Goal: Task Accomplishment & Management: Manage account settings

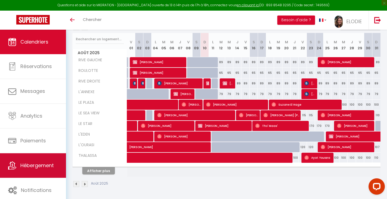
click at [37, 166] on span "Hébergement" at bounding box center [36, 165] width 33 height 7
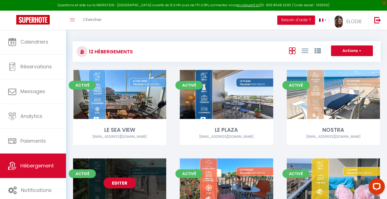
scroll to position [54, 0]
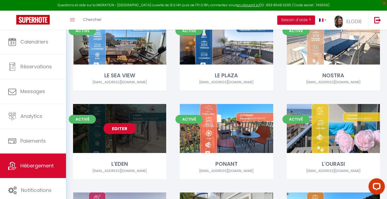
click at [120, 125] on link "Editer" at bounding box center [120, 128] width 33 height 11
select select "3"
select select "2"
select select "1"
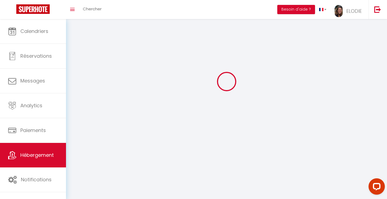
select select
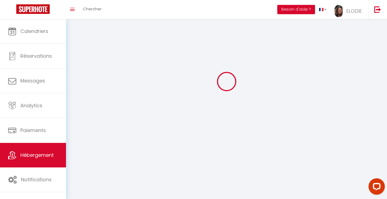
checkbox input "false"
select select
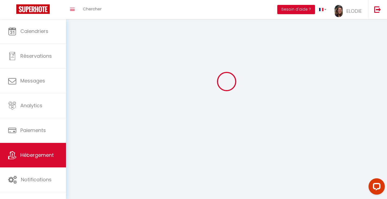
select select
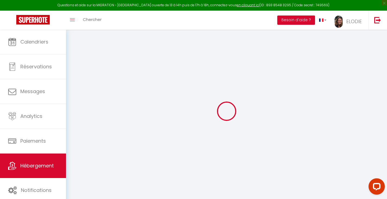
select select
checkbox input "false"
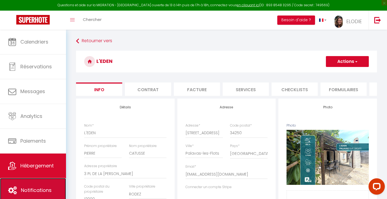
click at [35, 191] on span "Notifications" at bounding box center [36, 189] width 31 height 7
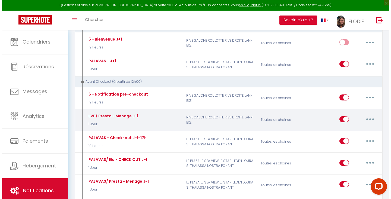
scroll to position [489, 0]
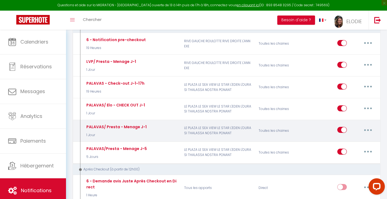
click at [371, 125] on button "button" at bounding box center [368, 129] width 15 height 9
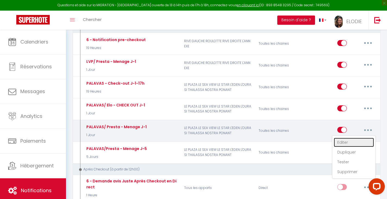
click at [347, 138] on link "Editer" at bounding box center [354, 142] width 40 height 9
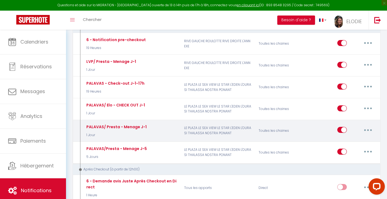
type input "PALAVAS/ Presta - Menage J-1"
select select "4"
select select "1 Jour"
select select
checkbox input "false"
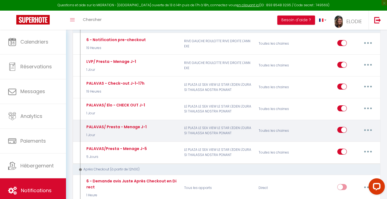
checkbox input "true"
checkbox input "false"
radio input "true"
type input "Rappel Menage Demain [RENTAL:NAME]"
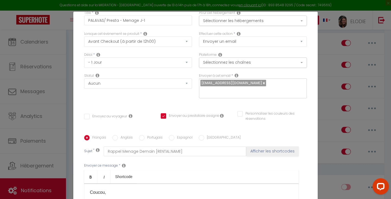
scroll to position [0, 0]
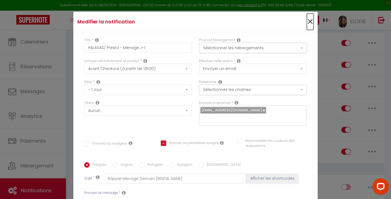
click at [307, 22] on span "×" at bounding box center [310, 22] width 7 height 16
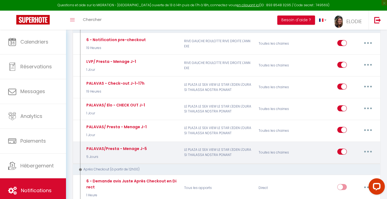
click at [372, 147] on button "button" at bounding box center [368, 151] width 15 height 9
click at [340, 159] on link "Editer" at bounding box center [354, 163] width 40 height 9
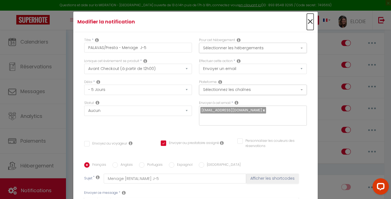
click at [307, 21] on span "×" at bounding box center [310, 22] width 7 height 16
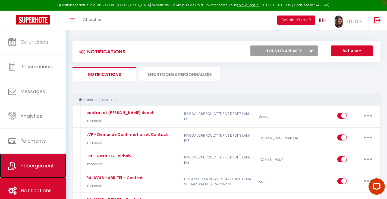
click at [30, 170] on link "Hébergement" at bounding box center [33, 165] width 66 height 24
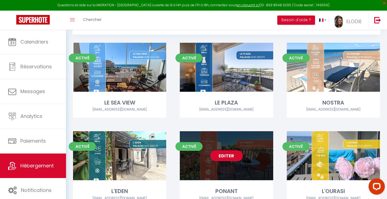
scroll to position [82, 0]
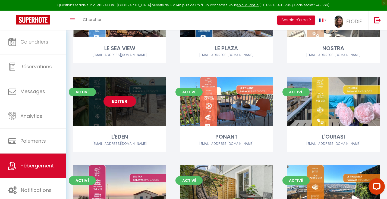
click at [122, 103] on link "Editer" at bounding box center [120, 101] width 33 height 11
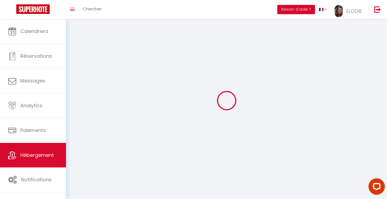
select select "1"
select select
select select "28"
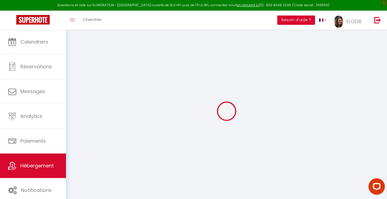
select select
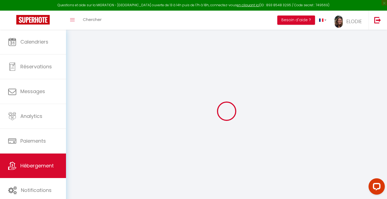
select select
checkbox input "false"
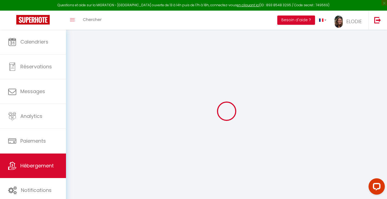
select select
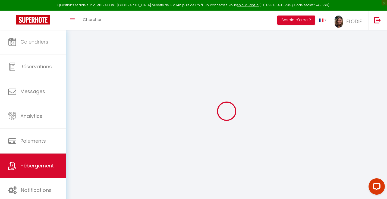
select select
checkbox input "false"
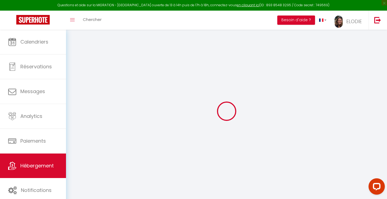
checkbox input "false"
select select
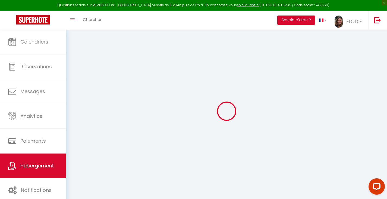
select select
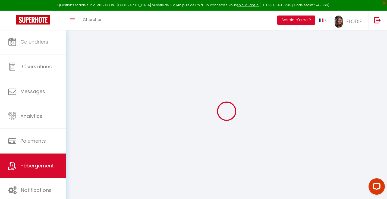
checkbox input "false"
select select
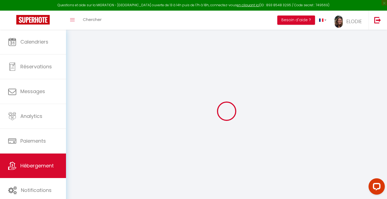
select select
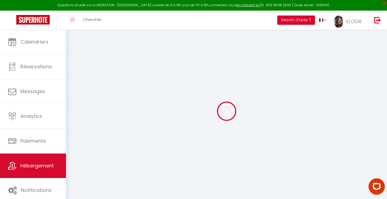
select select
checkbox input "false"
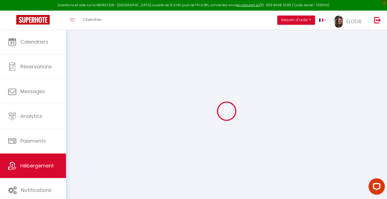
checkbox input "false"
select select
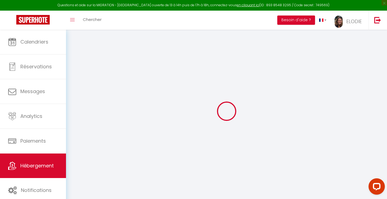
select select
checkbox input "false"
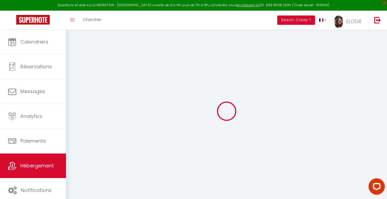
checkbox input "false"
select select
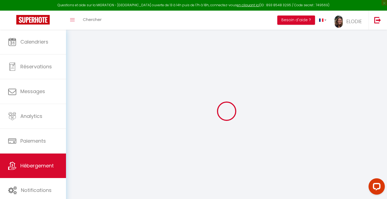
type input "L'EDEN"
type input "PIERRE"
type input "CATUSSE"
type input "3 PL DE LA [PERSON_NAME]"
type input "12000"
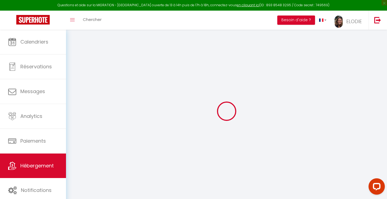
type input "RODEZ"
select select "6"
select select "2"
type input "77"
type input "75"
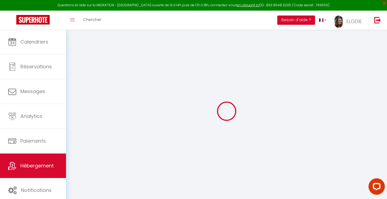
type input "7.2"
type input "5.9"
type input "700"
select select
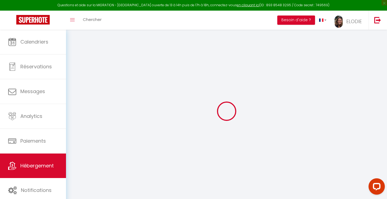
select select
type input "[STREET_ADDRESS]"
type input "34250"
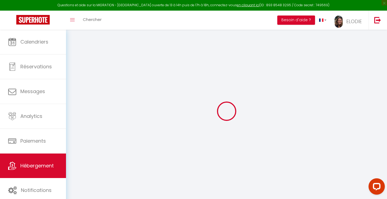
type input "Palavas-les-Flots"
type input "[EMAIL_ADDRESS][DOMAIN_NAME]"
select select
checkbox input "false"
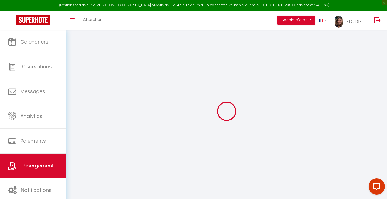
checkbox input "false"
radio input "true"
type input "22"
type input "75"
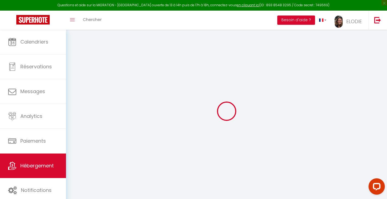
type input "0"
select select "44937"
select select "49176"
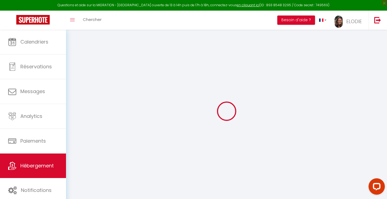
select select
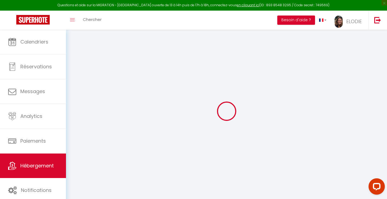
select select
checkbox input "false"
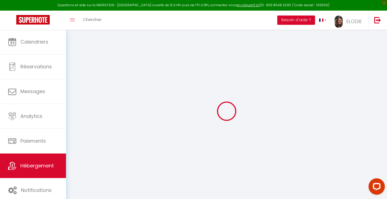
select select
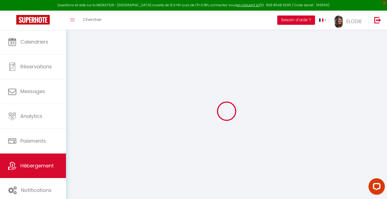
select select
checkbox input "false"
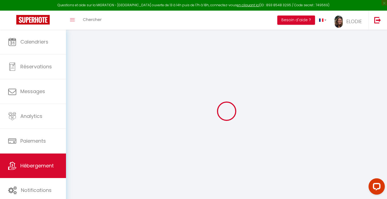
select select
checkbox input "false"
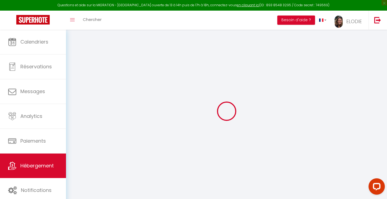
select select
checkbox input "false"
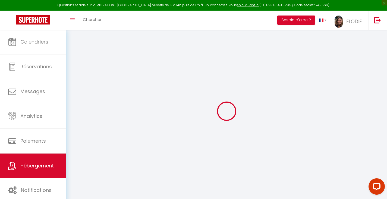
select select "16:00"
select select "20:00"
select select "11:00"
select select "30"
select select "120"
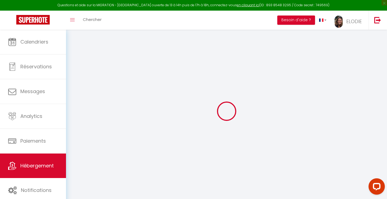
select select
checkbox input "false"
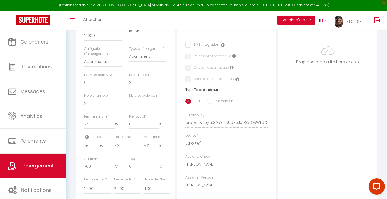
scroll to position [217, 0]
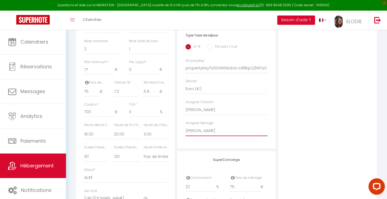
click at [264, 136] on select "- [PERSON_NAME] [PERSON_NAME] [PERSON_NAME] [PERSON_NAME] [PERSON_NAME] [PERSON…" at bounding box center [227, 131] width 82 height 10
select select "44937"
click at [186, 129] on select "- [PERSON_NAME] [PERSON_NAME] [PERSON_NAME] [PERSON_NAME] [PERSON_NAME] [PERSON…" at bounding box center [227, 131] width 82 height 10
select select
checkbox input "false"
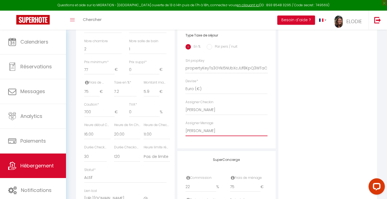
checkbox input "false"
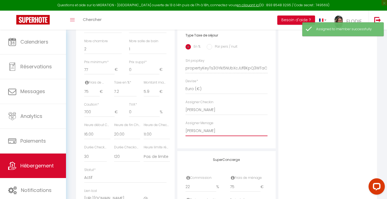
click at [260, 136] on select "- [PERSON_NAME] [PERSON_NAME] [PERSON_NAME] [PERSON_NAME] [PERSON_NAME] [PERSON…" at bounding box center [227, 131] width 82 height 10
select select "49176"
click at [186, 129] on select "- [PERSON_NAME] [PERSON_NAME] [PERSON_NAME] [PERSON_NAME] [PERSON_NAME] [PERSON…" at bounding box center [227, 131] width 82 height 10
select select
checkbox input "false"
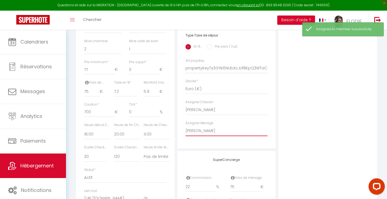
checkbox input "false"
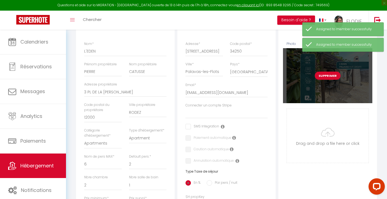
scroll to position [0, 0]
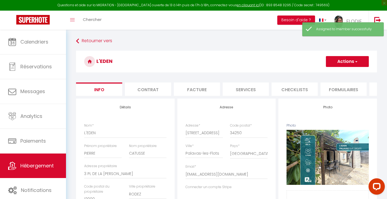
click at [350, 62] on button "Actions" at bounding box center [347, 61] width 43 height 11
click at [324, 72] on input "Enregistrer" at bounding box center [326, 73] width 20 height 5
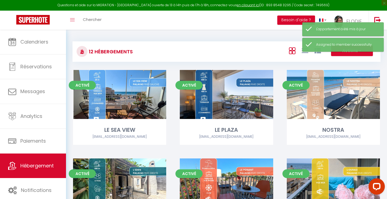
scroll to position [109, 0]
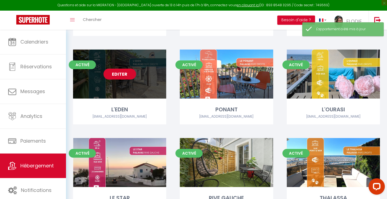
click at [119, 74] on link "Editer" at bounding box center [120, 73] width 33 height 11
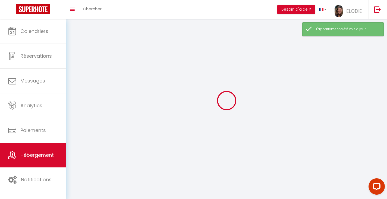
select select "1"
select select
select select "28"
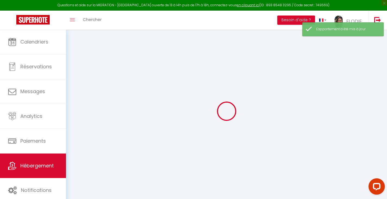
select select
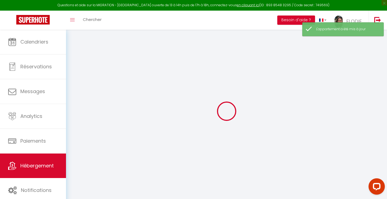
select select
checkbox input "false"
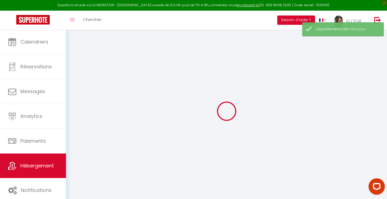
select select
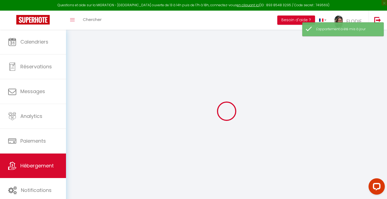
select select
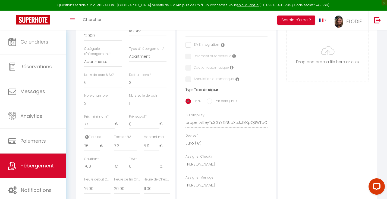
scroll to position [27, 0]
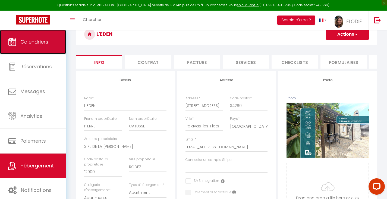
click at [28, 43] on span "Calendriers" at bounding box center [34, 41] width 28 height 7
